Goal: Information Seeking & Learning: Learn about a topic

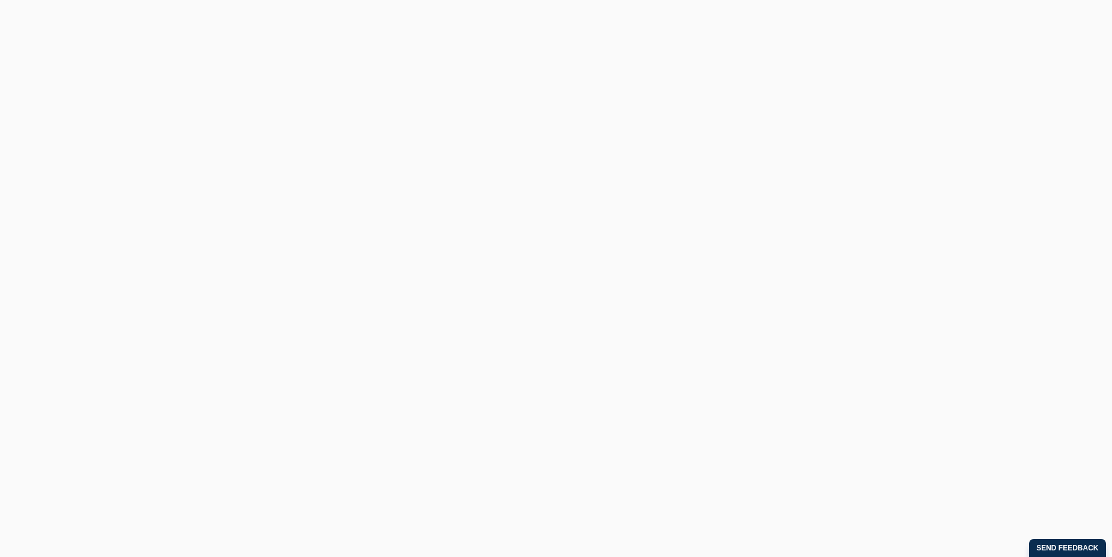
scroll to position [721, 0]
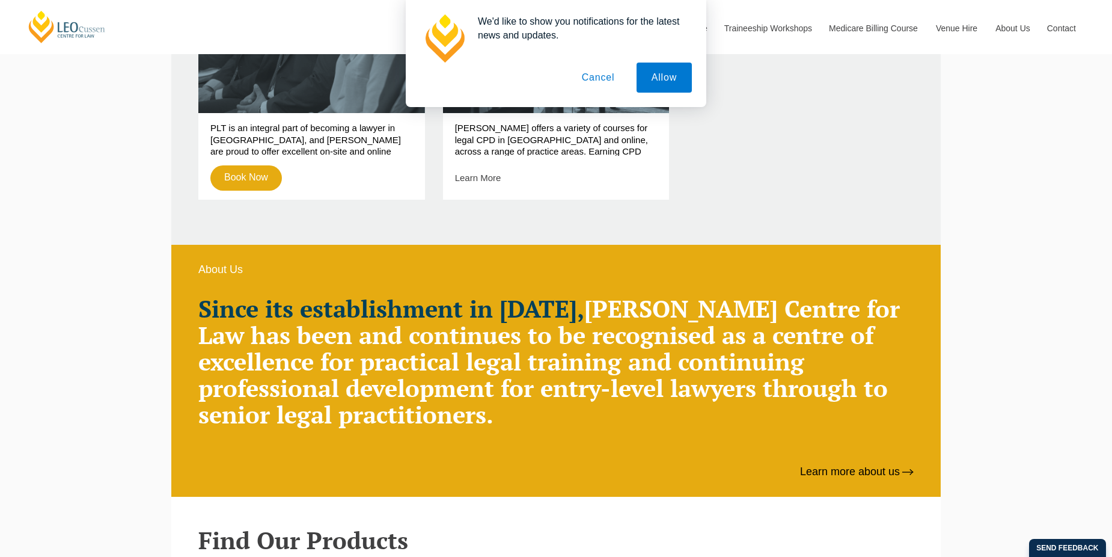
click at [598, 75] on button "Cancel" at bounding box center [598, 78] width 63 height 30
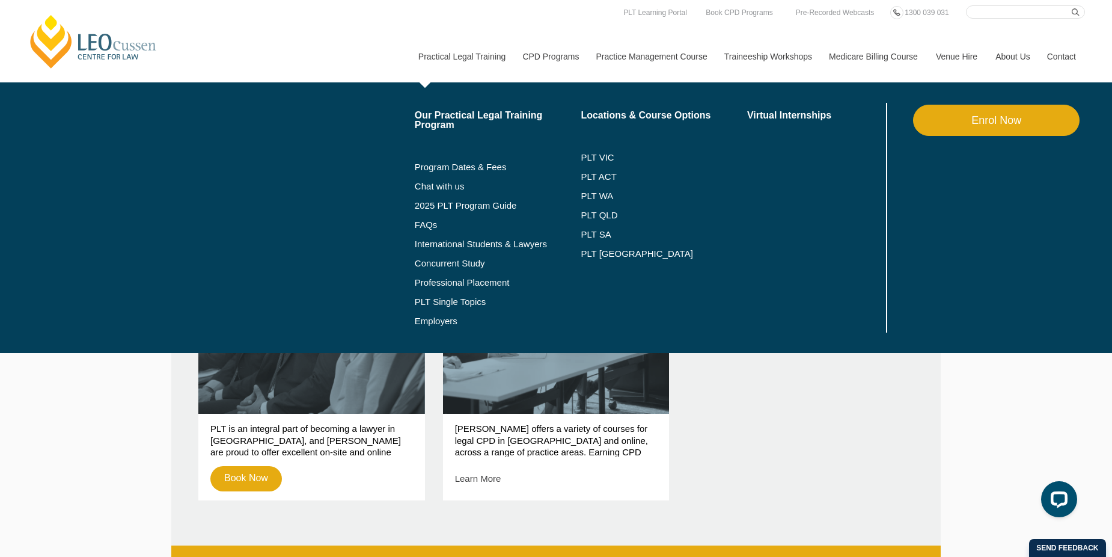
scroll to position [60, 0]
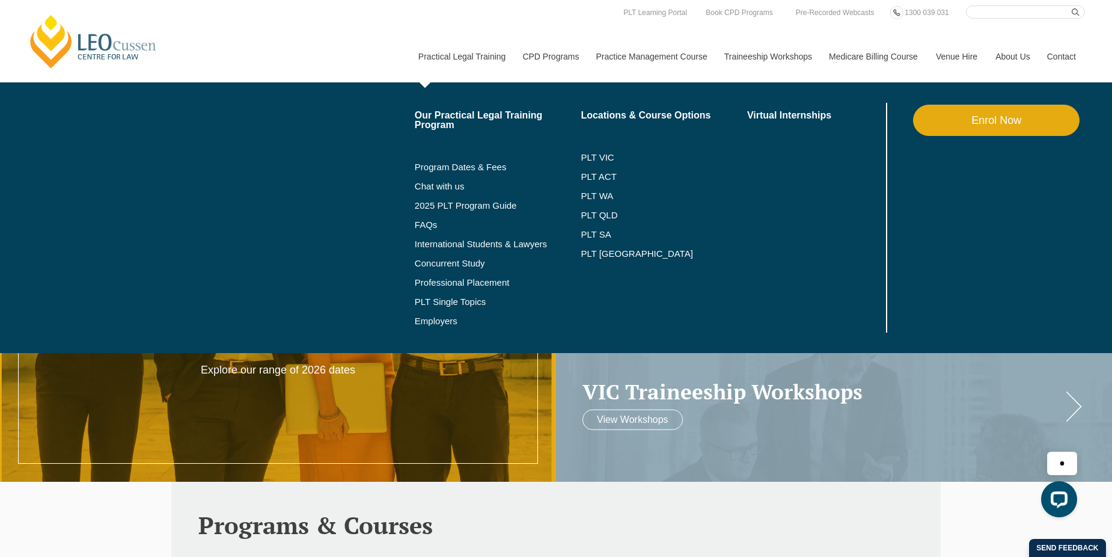
click at [476, 50] on link "Practical Legal Training" at bounding box center [461, 57] width 105 height 52
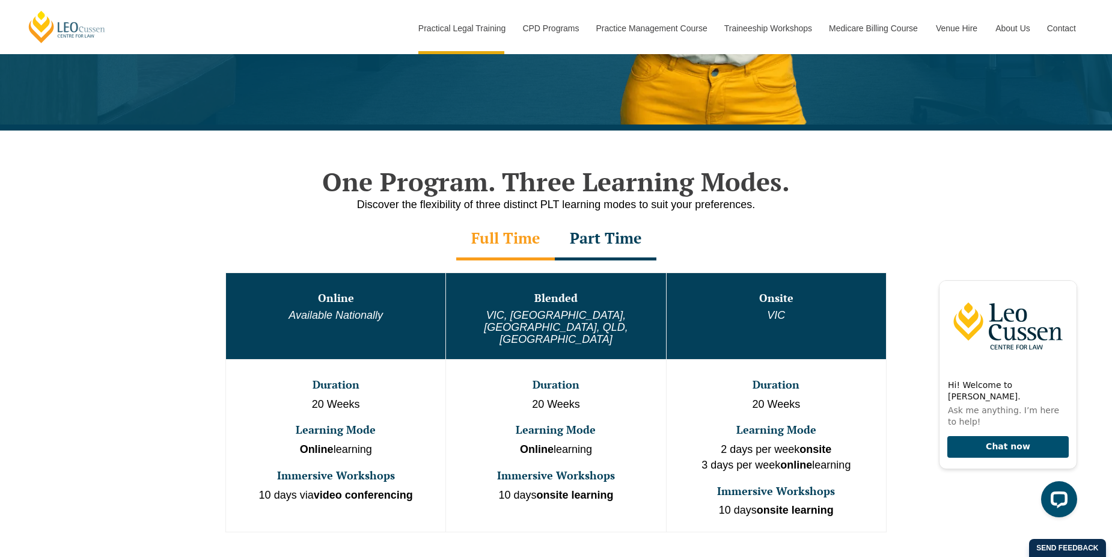
scroll to position [601, 0]
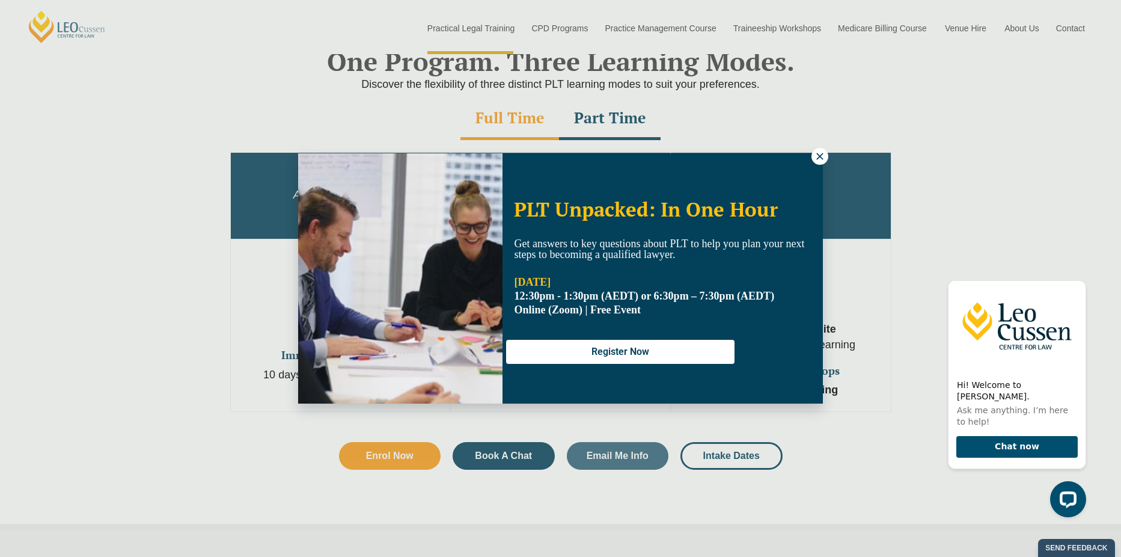
click at [819, 161] on icon at bounding box center [820, 156] width 11 height 11
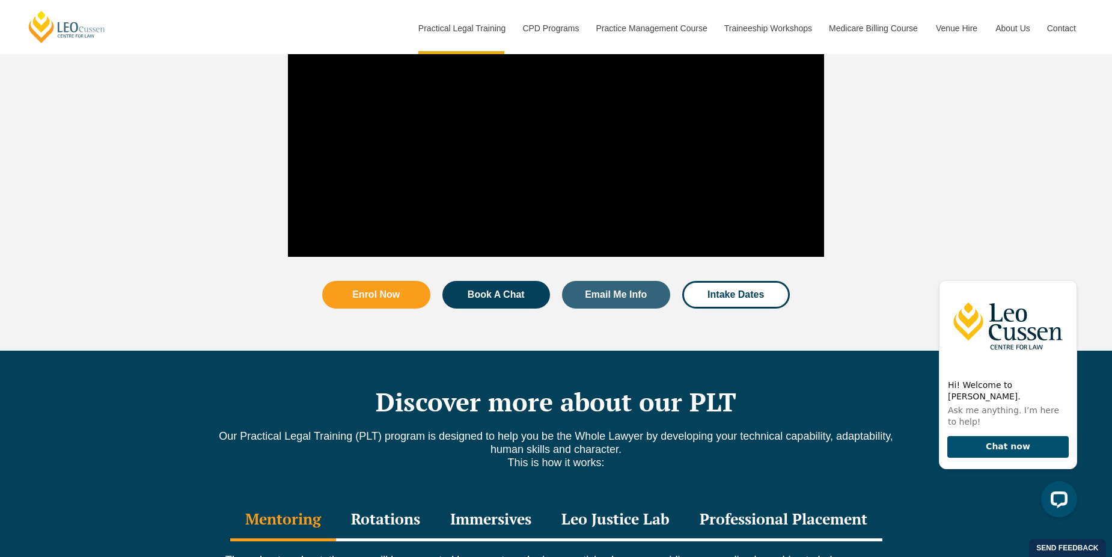
scroll to position [1623, 0]
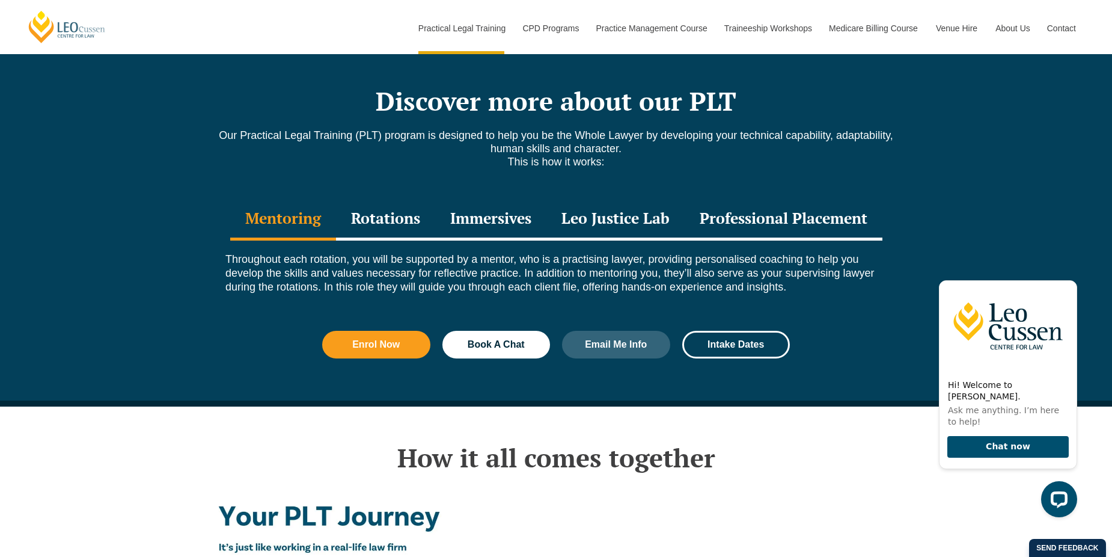
click at [647, 198] on div "Leo Justice Lab" at bounding box center [615, 219] width 138 height 42
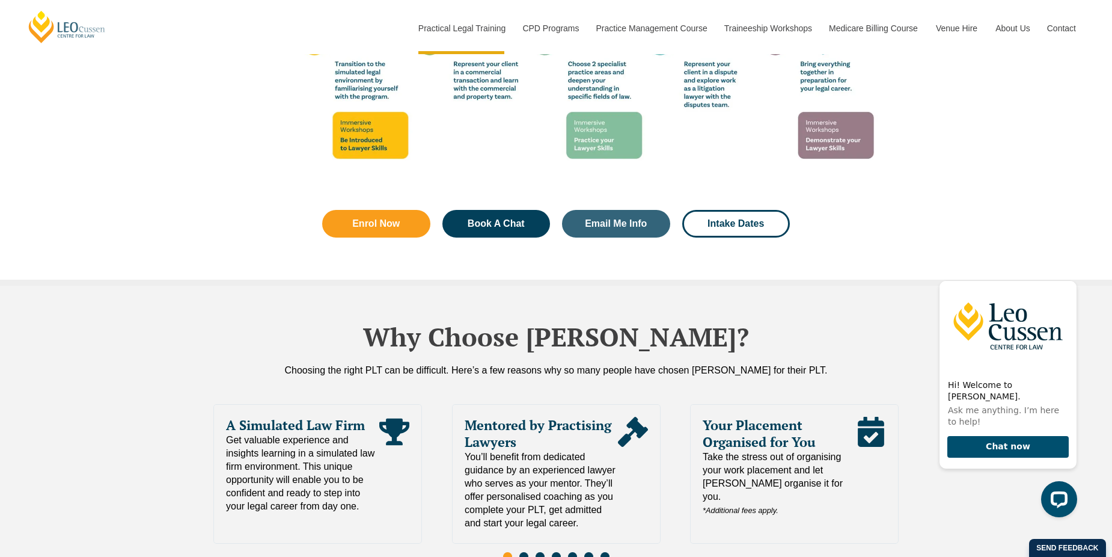
scroll to position [2164, 0]
